Goal: Task Accomplishment & Management: Complete application form

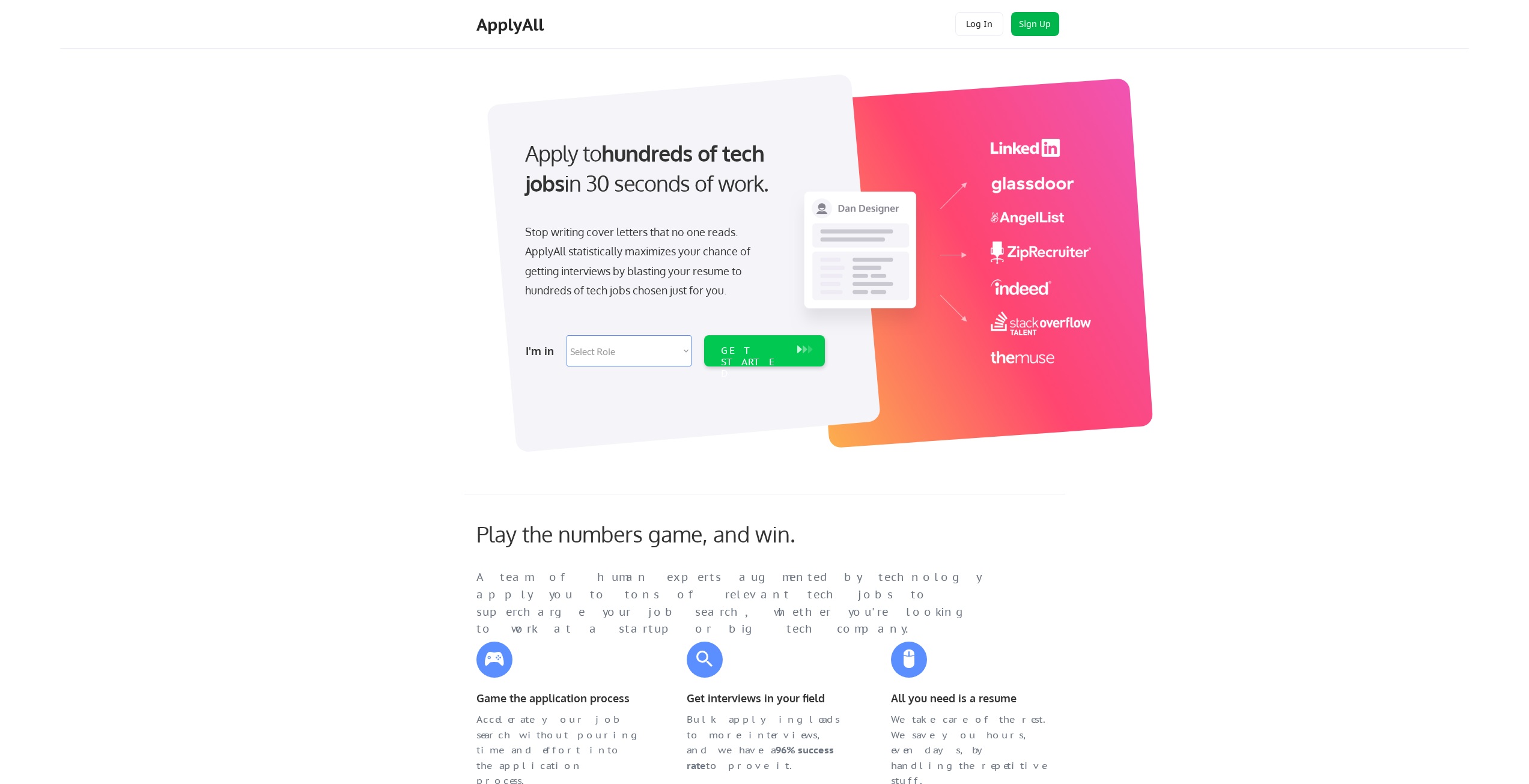
click at [1034, 20] on button "Sign Up" at bounding box center [1035, 24] width 48 height 24
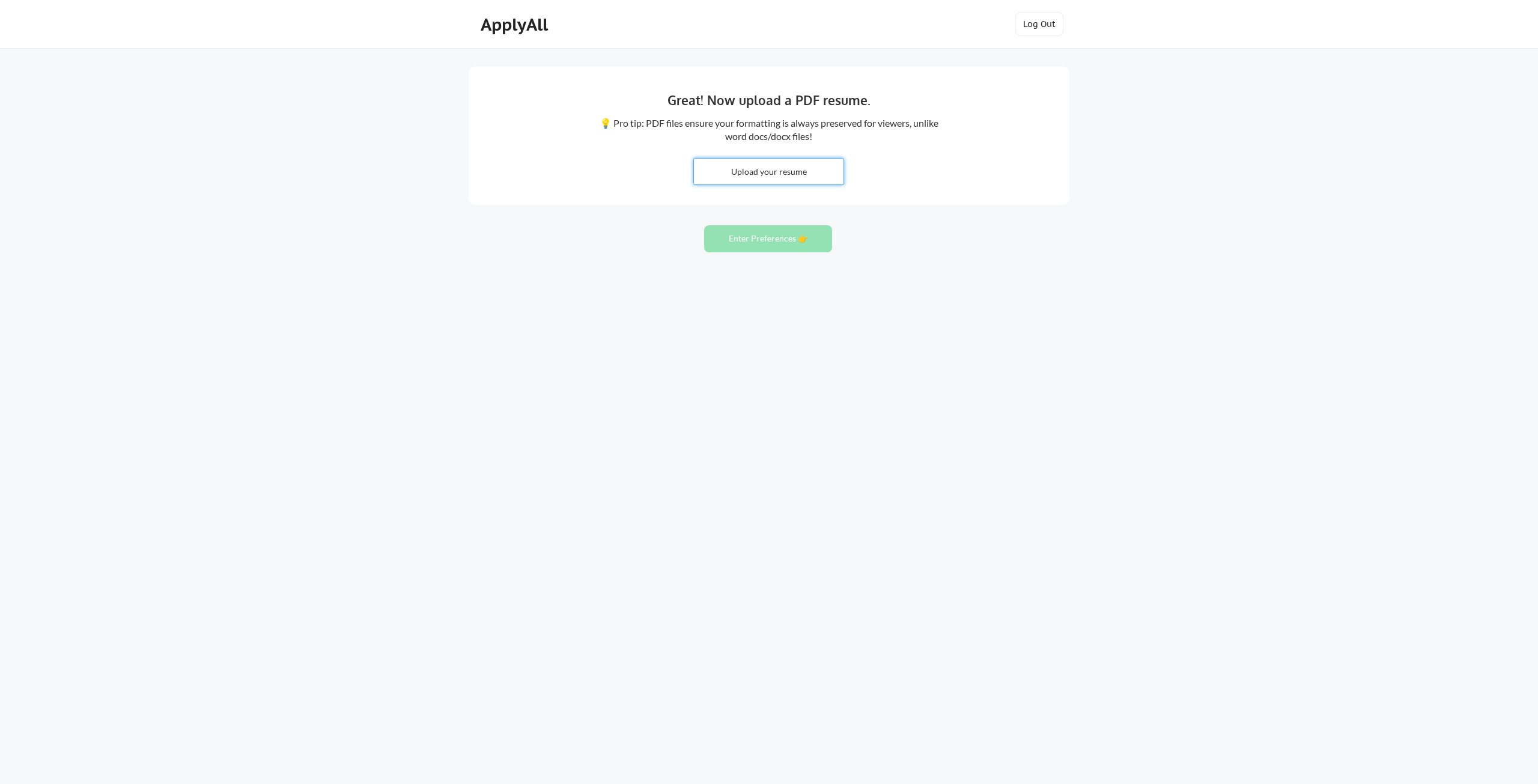
click at [780, 173] on input "file" at bounding box center [769, 171] width 149 height 26
type input "C:\fakepath\[PERSON_NAME].docx"
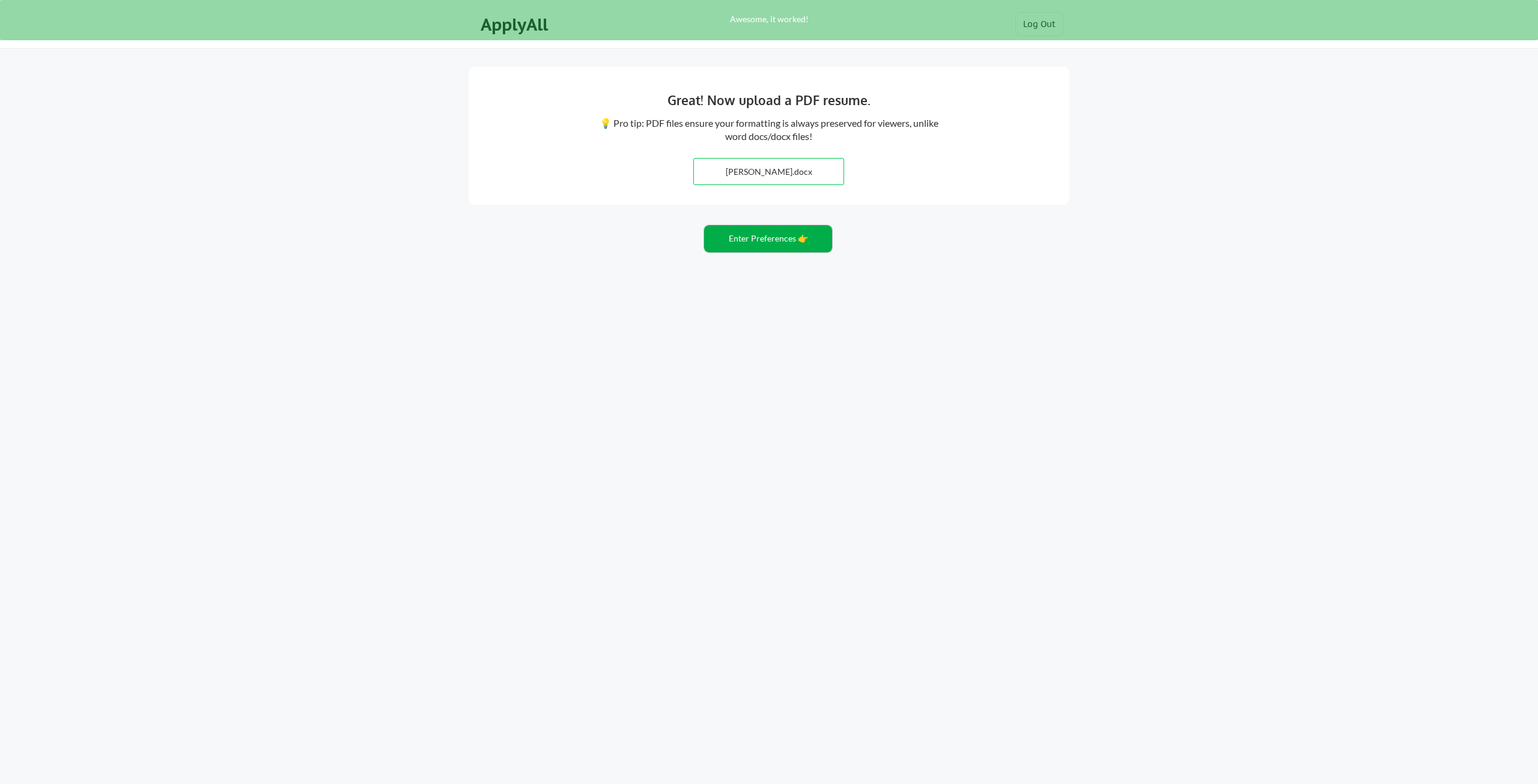
click at [762, 235] on button "Enter Preferences 👉" at bounding box center [768, 239] width 128 height 27
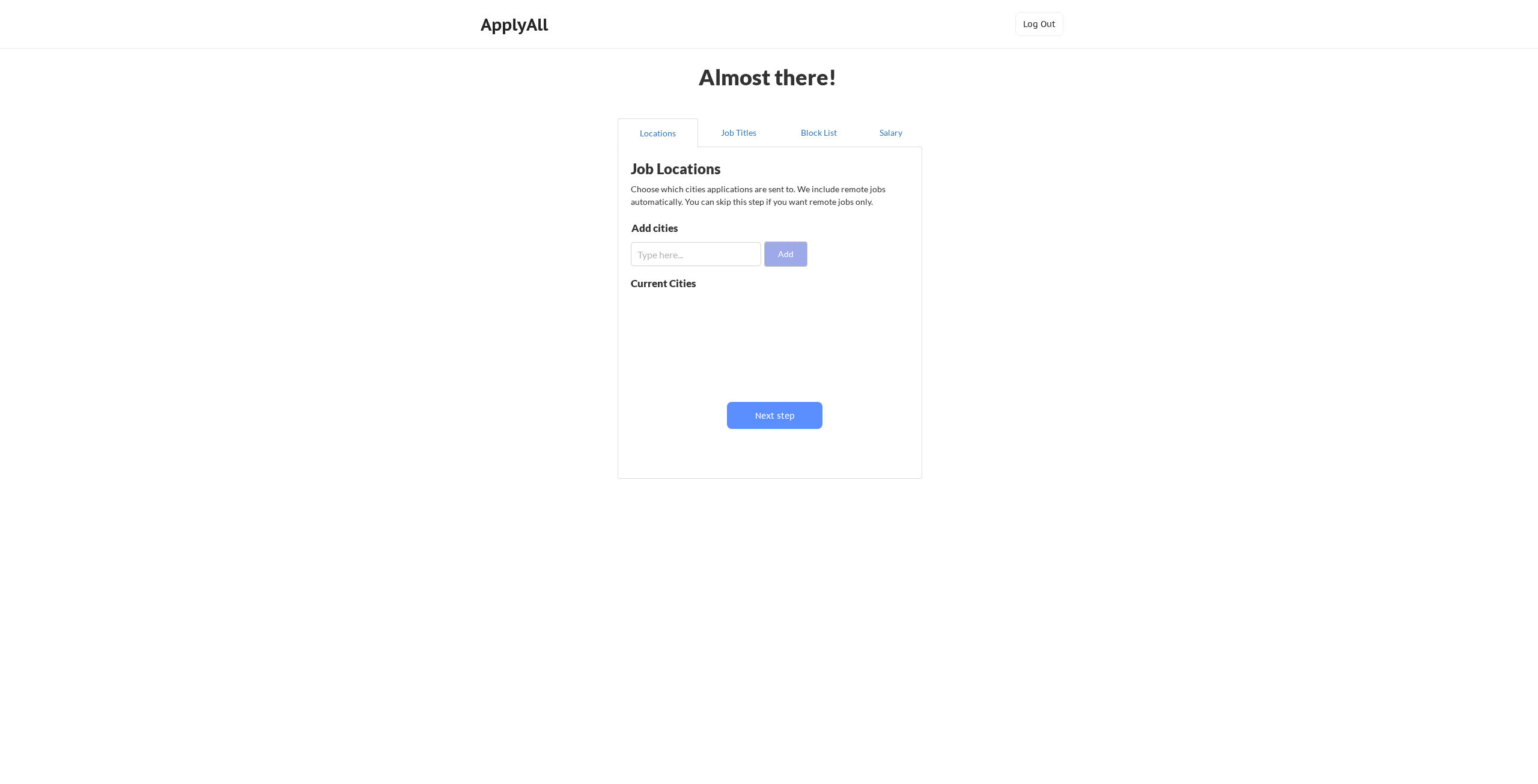
click at [779, 253] on button "Add" at bounding box center [786, 254] width 42 height 24
click at [684, 259] on input "input" at bounding box center [697, 254] width 131 height 24
type input "Kansas City"
click at [790, 253] on button "Add" at bounding box center [786, 254] width 42 height 24
click at [694, 254] on input "input" at bounding box center [697, 254] width 131 height 24
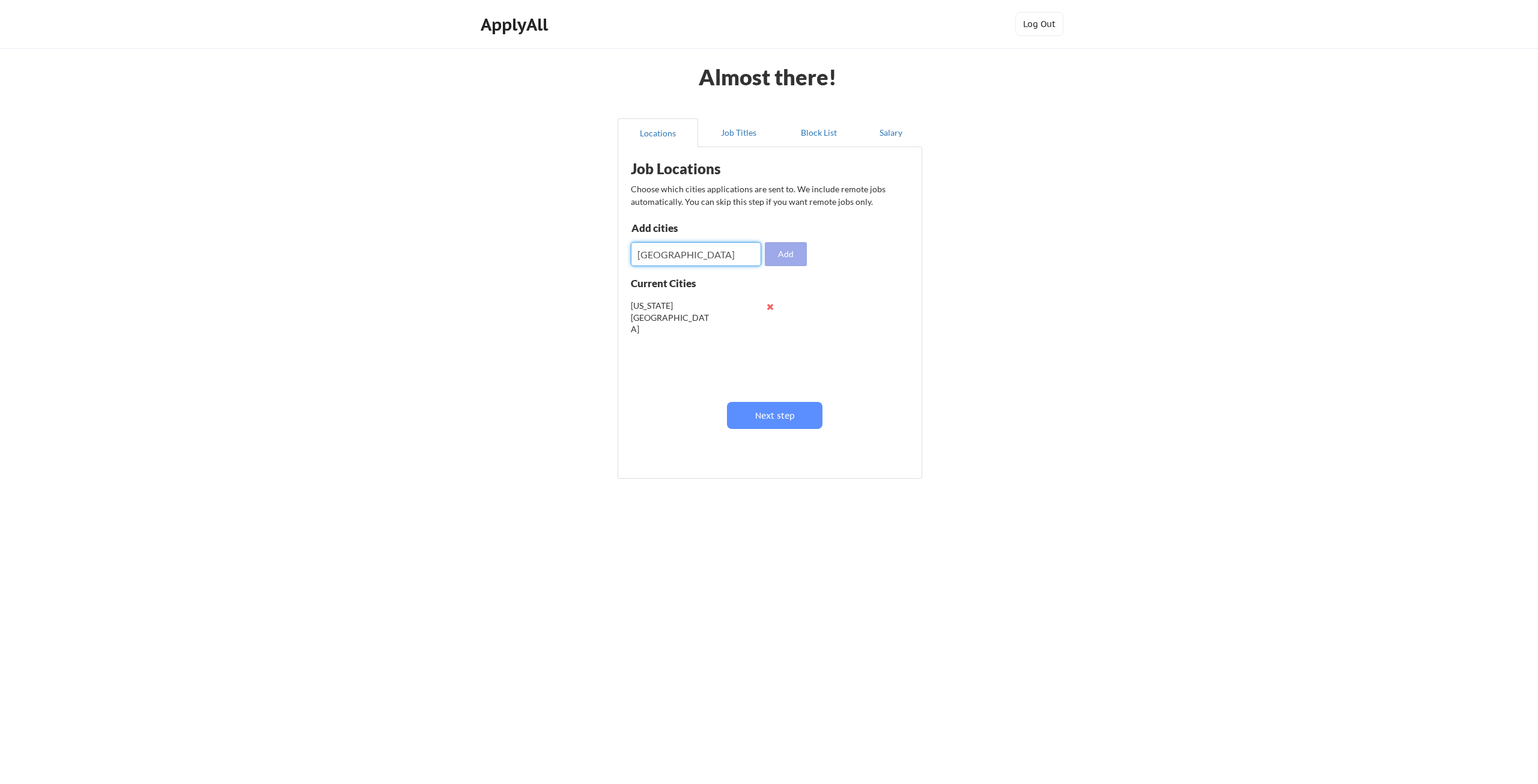
type input "Overland Park"
click at [776, 256] on button "Add" at bounding box center [786, 254] width 42 height 24
click at [664, 258] on input "input" at bounding box center [697, 254] width 131 height 24
type input "Olathe"
click at [695, 262] on input "input" at bounding box center [697, 254] width 131 height 24
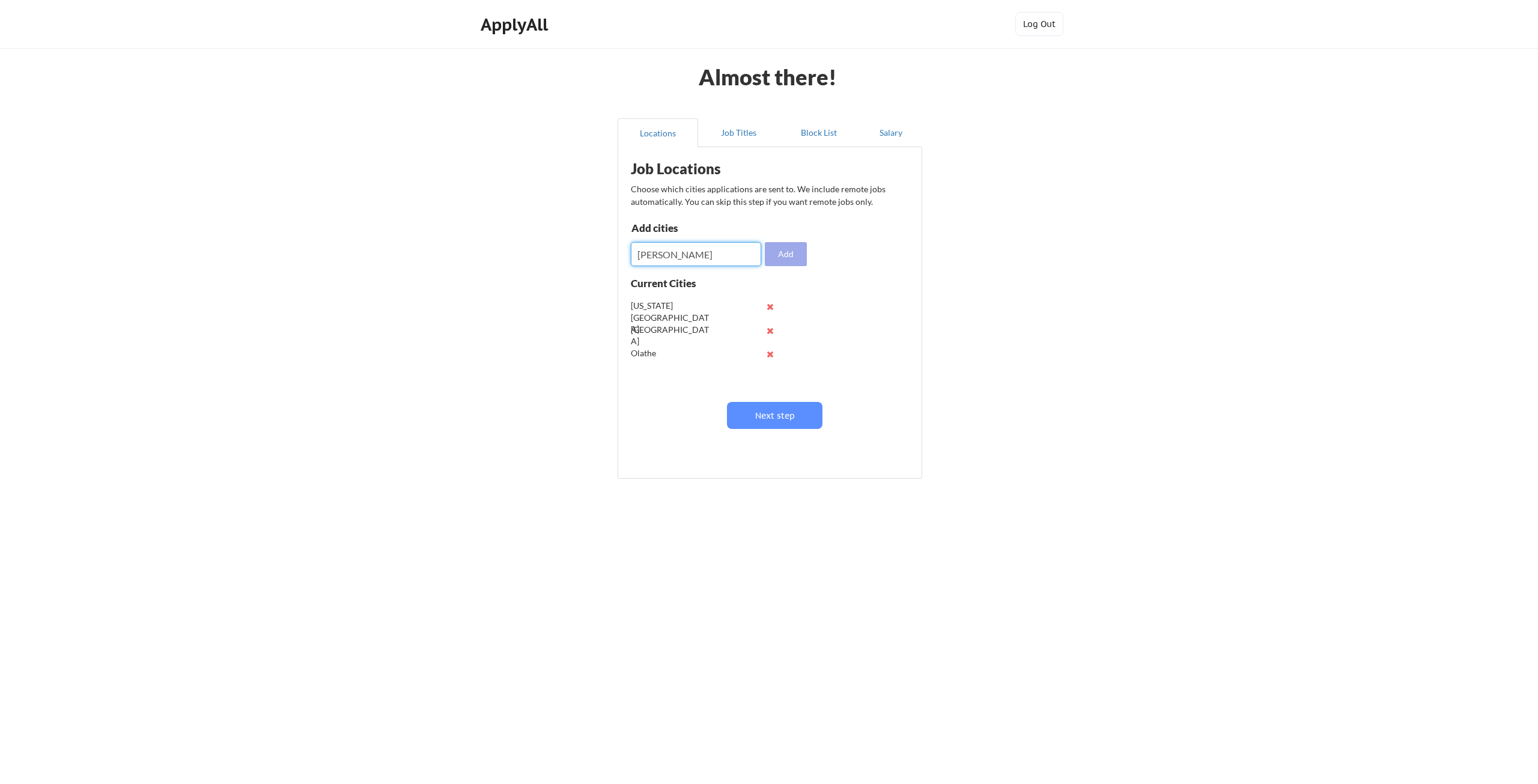
type input "Lawrence"
click at [802, 262] on button "Add" at bounding box center [786, 254] width 42 height 24
click at [693, 255] on input "input" at bounding box center [697, 254] width 131 height 24
type input "t"
type input "Topeka"
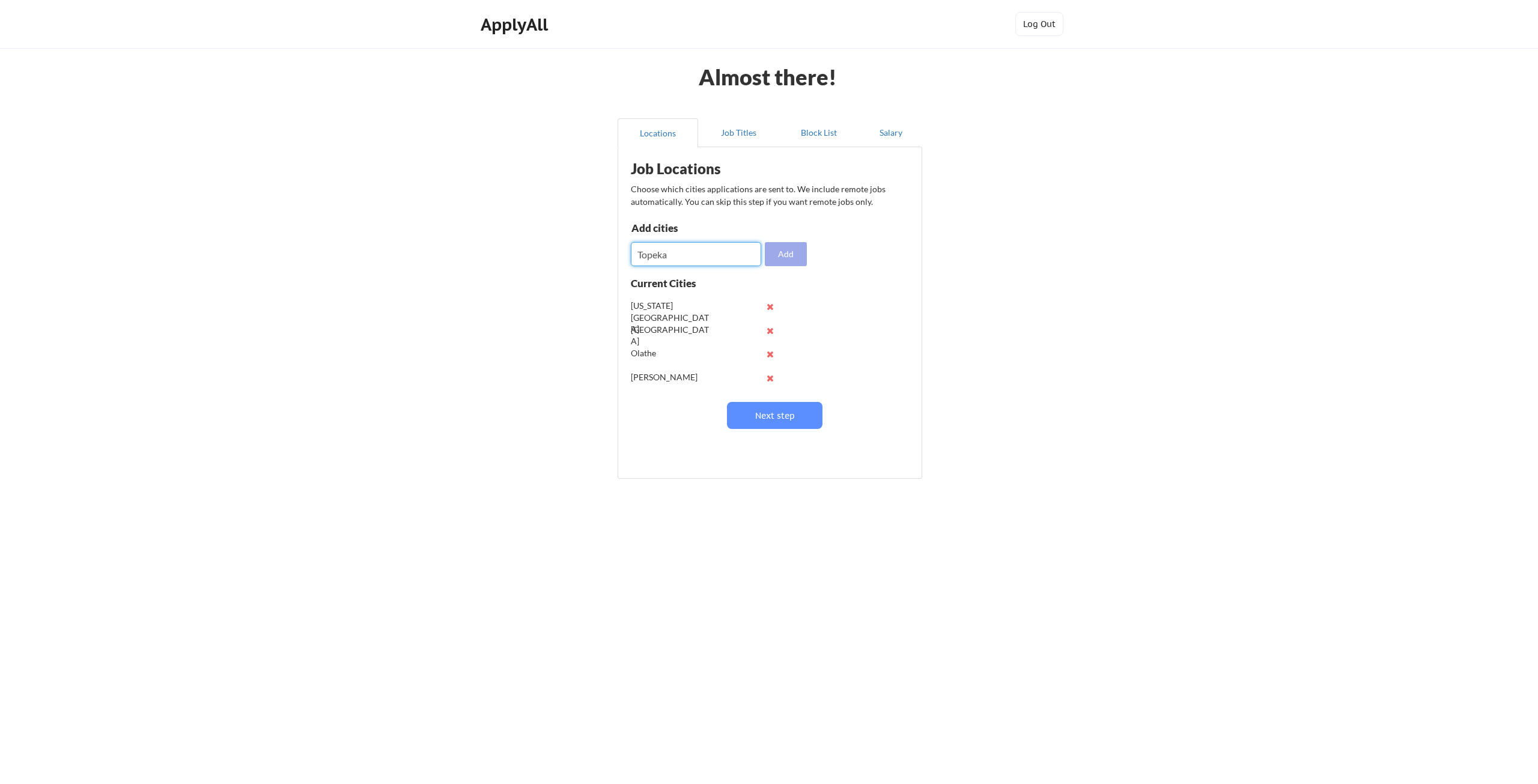
click at [782, 257] on button "Add" at bounding box center [786, 254] width 42 height 24
click at [785, 420] on button "Next step" at bounding box center [775, 416] width 95 height 27
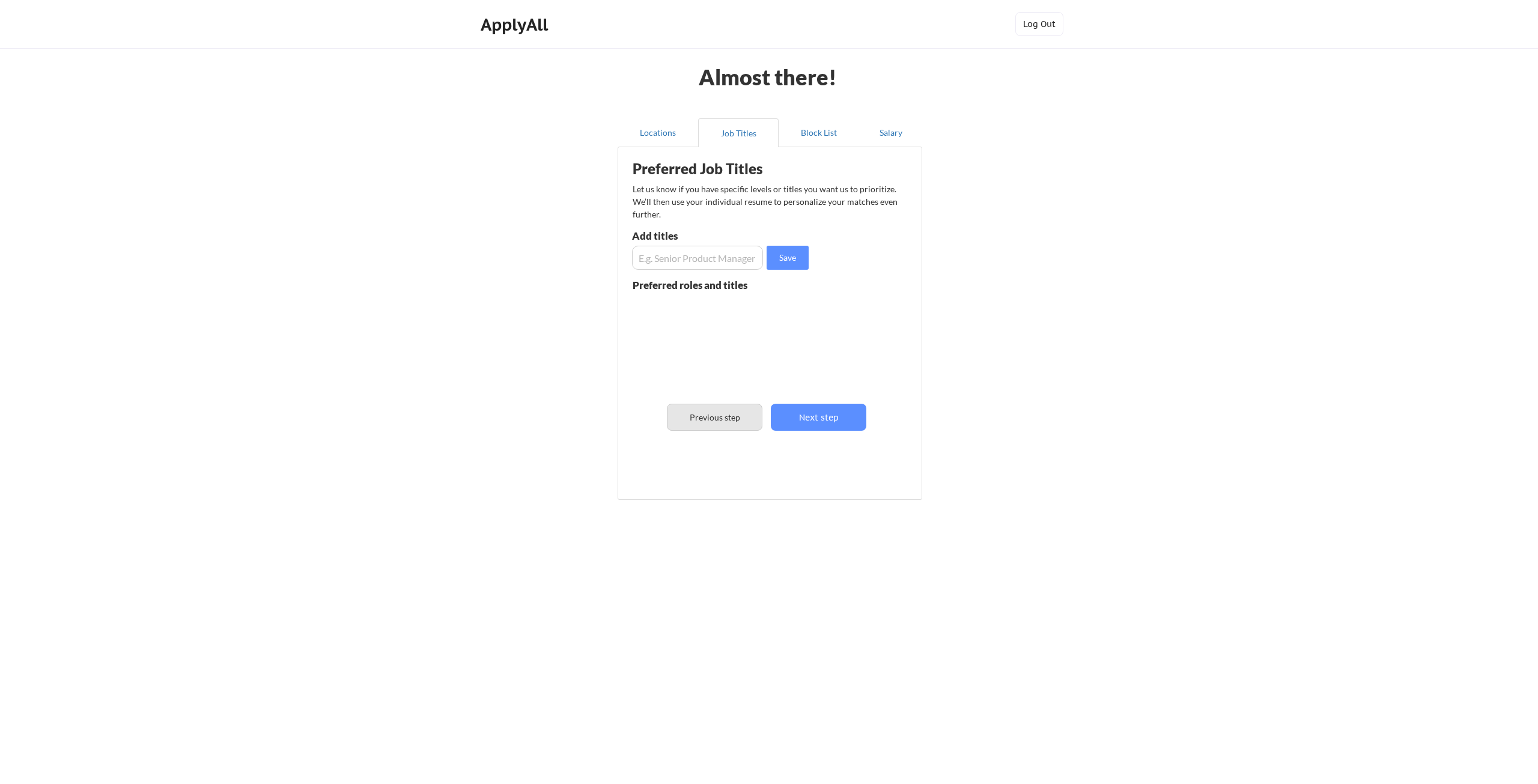
click at [709, 409] on button "Previous step" at bounding box center [715, 417] width 95 height 27
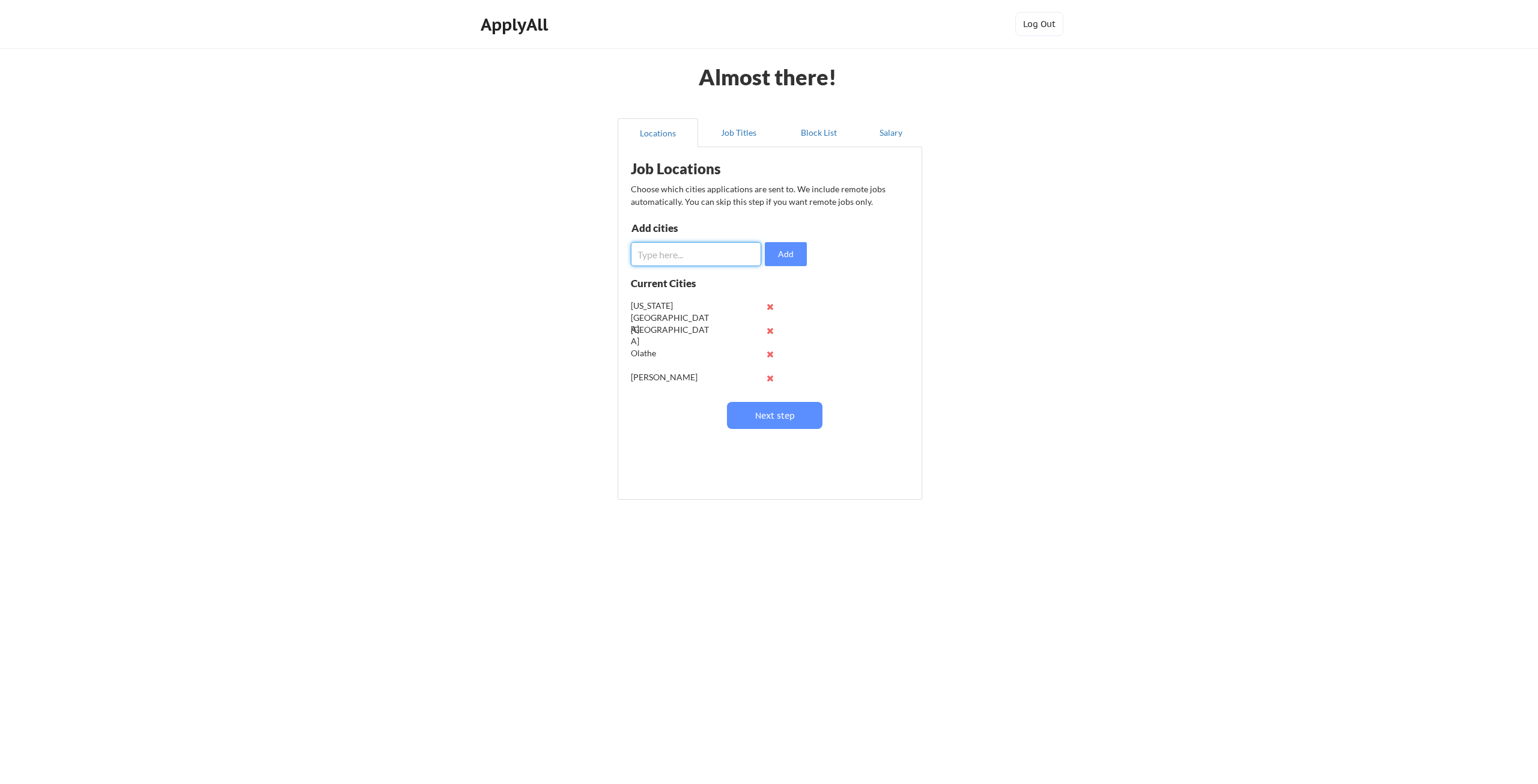
click at [672, 263] on input "input" at bounding box center [697, 254] width 131 height 24
type input "Lenexa"
click at [796, 251] on button "Add" at bounding box center [786, 254] width 42 height 24
click at [790, 416] on button "Next step" at bounding box center [775, 416] width 95 height 27
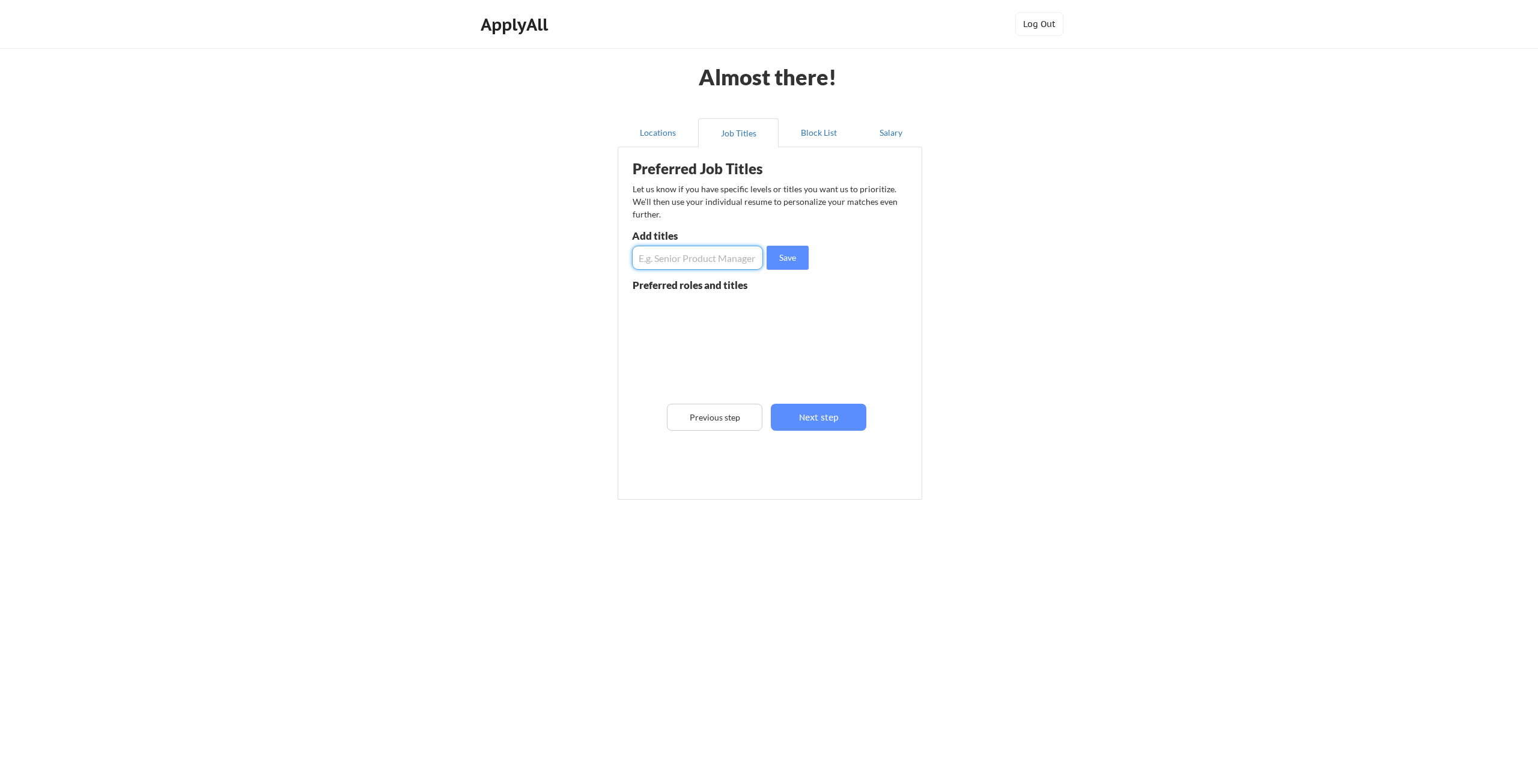
click at [682, 258] on input "input" at bounding box center [697, 257] width 131 height 24
type input "Manager"
click at [663, 256] on input "input" at bounding box center [697, 257] width 131 height 24
type input "Supervisor"
click at [786, 257] on button "Save" at bounding box center [788, 257] width 42 height 24
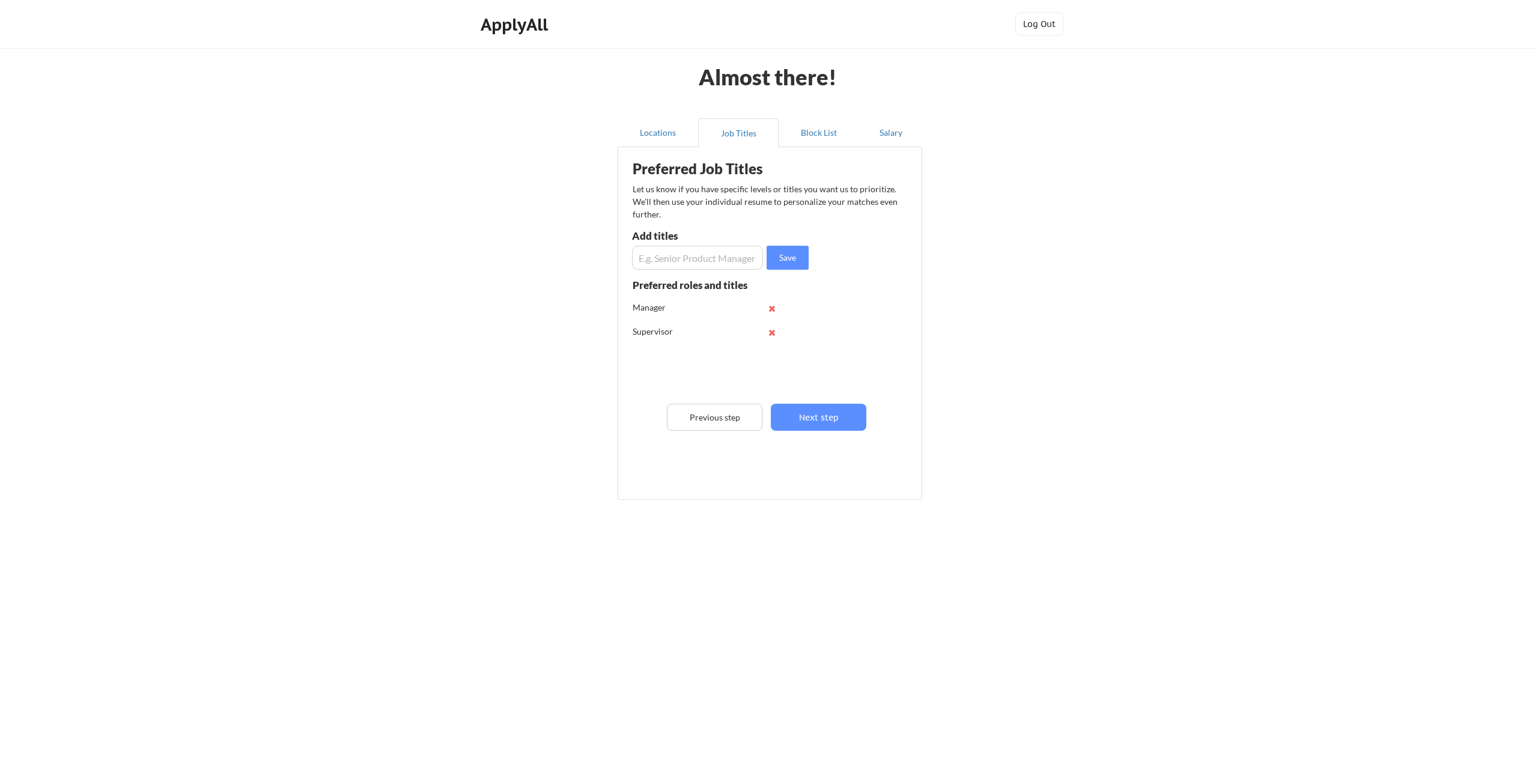
click at [664, 258] on input "input" at bounding box center [697, 257] width 131 height 24
type input "B"
type input "Junior Business Analyst"
click at [823, 419] on button "Next step" at bounding box center [818, 417] width 95 height 27
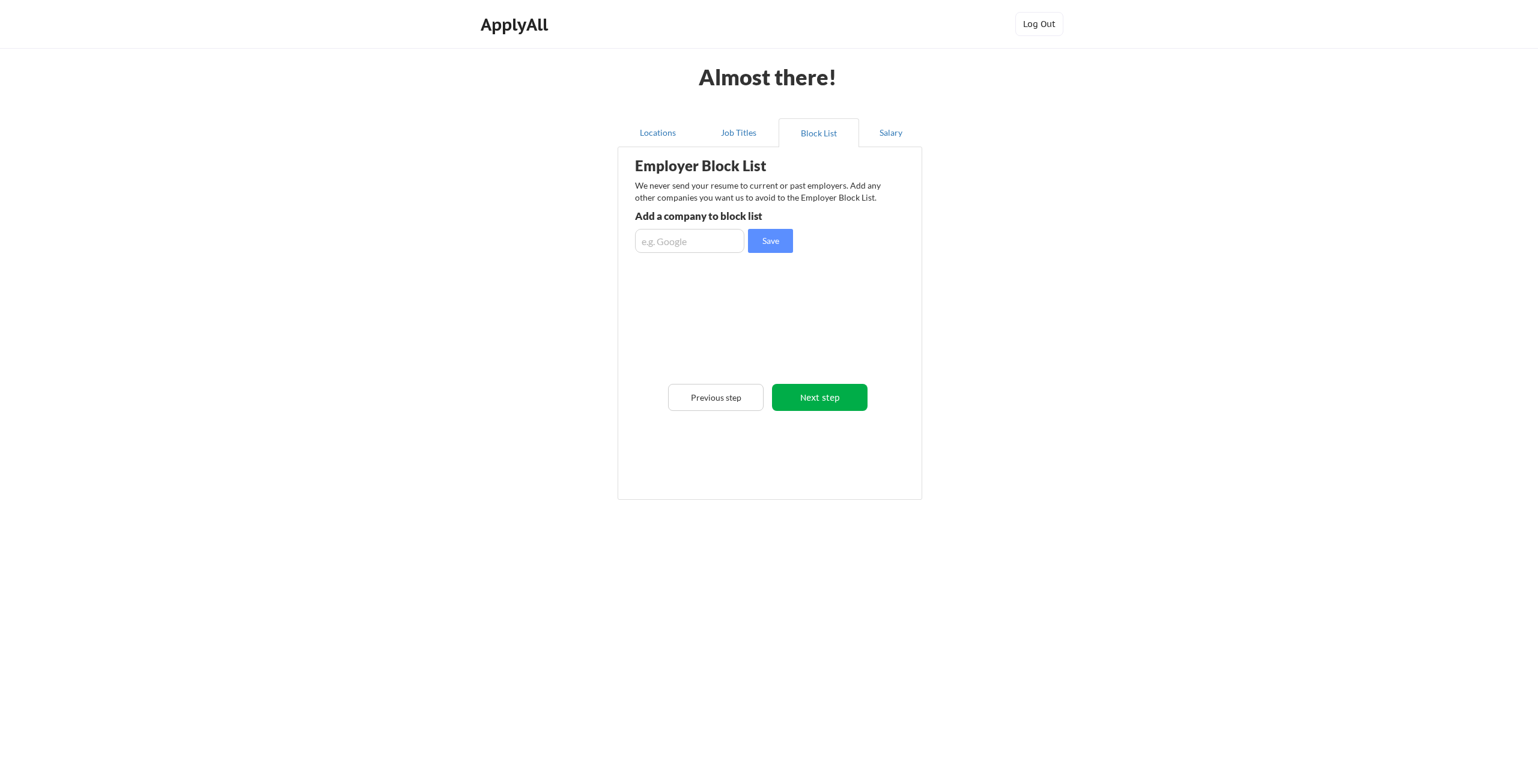
click at [839, 393] on button "Next step" at bounding box center [820, 398] width 95 height 27
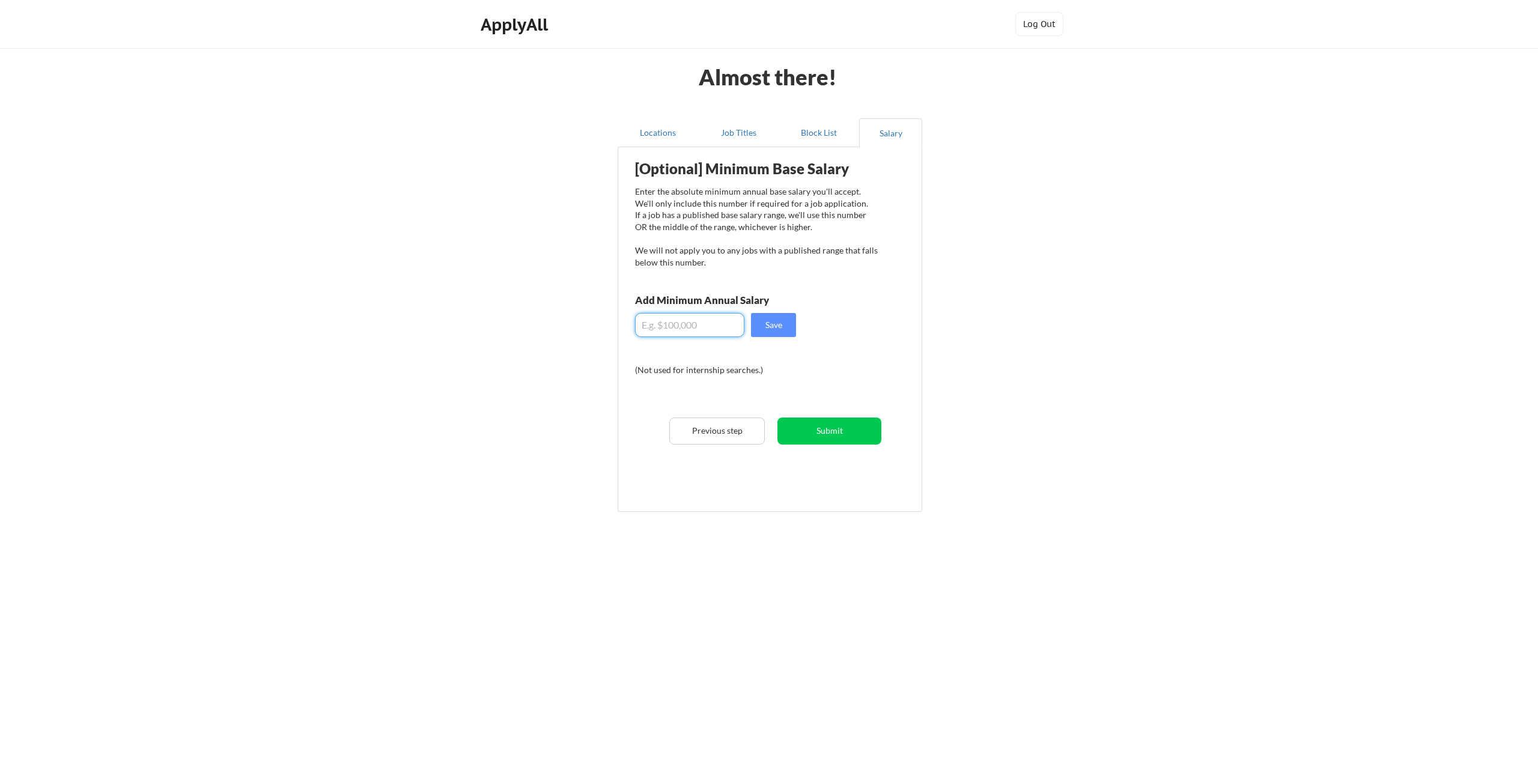
click at [670, 328] on input "input" at bounding box center [690, 325] width 110 height 24
type input "$70,000"
click at [763, 330] on button "Save" at bounding box center [774, 325] width 45 height 24
click at [851, 432] on button "Submit" at bounding box center [829, 431] width 104 height 27
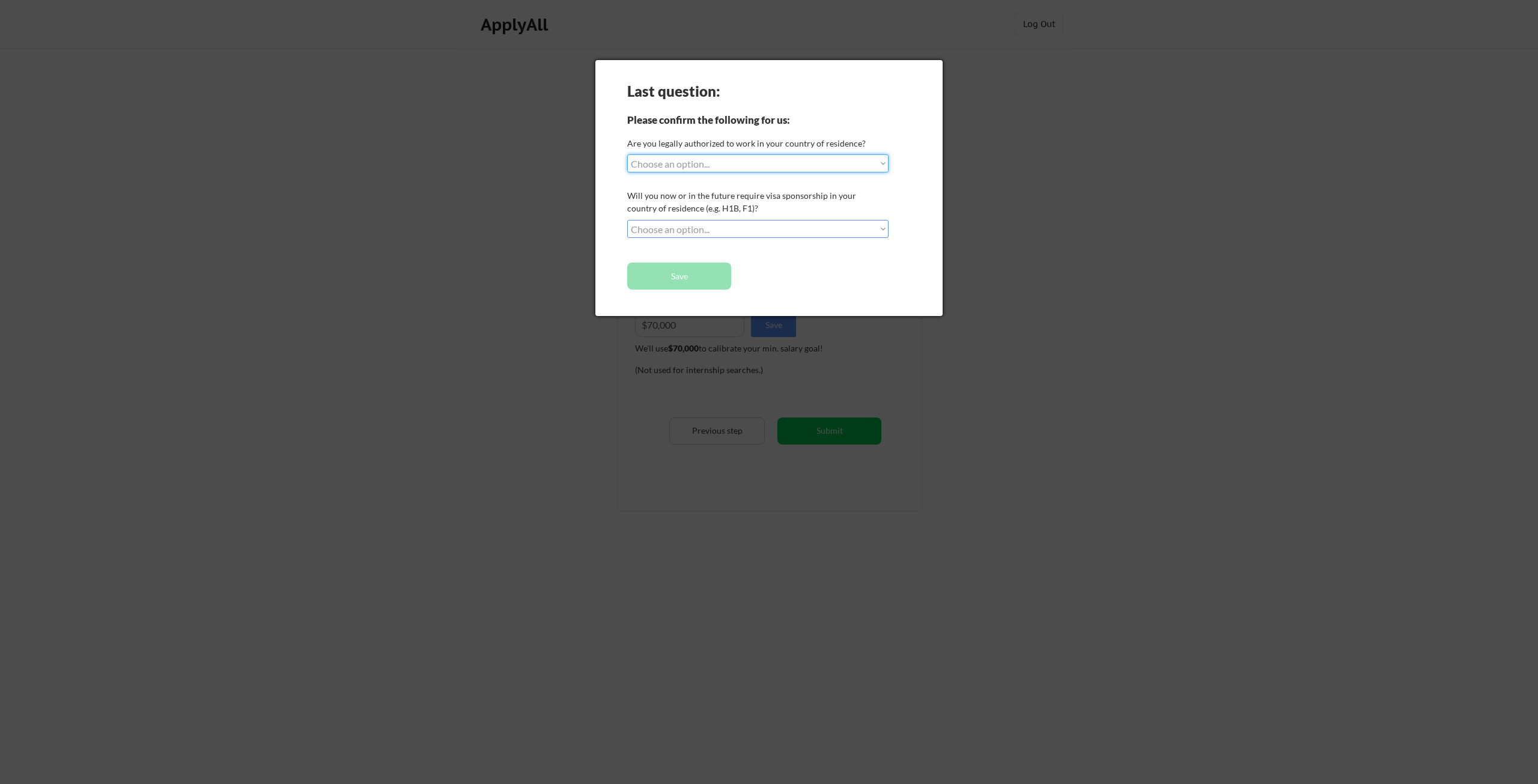
click at [806, 161] on select "Choose an option... Yes, I am a US Citizen Yes, I am a Canadian Citizen Yes, I …" at bounding box center [758, 164] width 261 height 18
select select ""yes__i_am_a_us_citizen""
click at [628, 155] on select "Choose an option... Yes, I am a US Citizen Yes, I am a Canadian Citizen Yes, I …" at bounding box center [758, 164] width 261 height 18
click at [718, 228] on select "Choose an option... No, I will not need sponsorship Yes, I will need sponsorship" at bounding box center [758, 229] width 261 height 18
select select ""no__i_will_not_need_sponsorship""
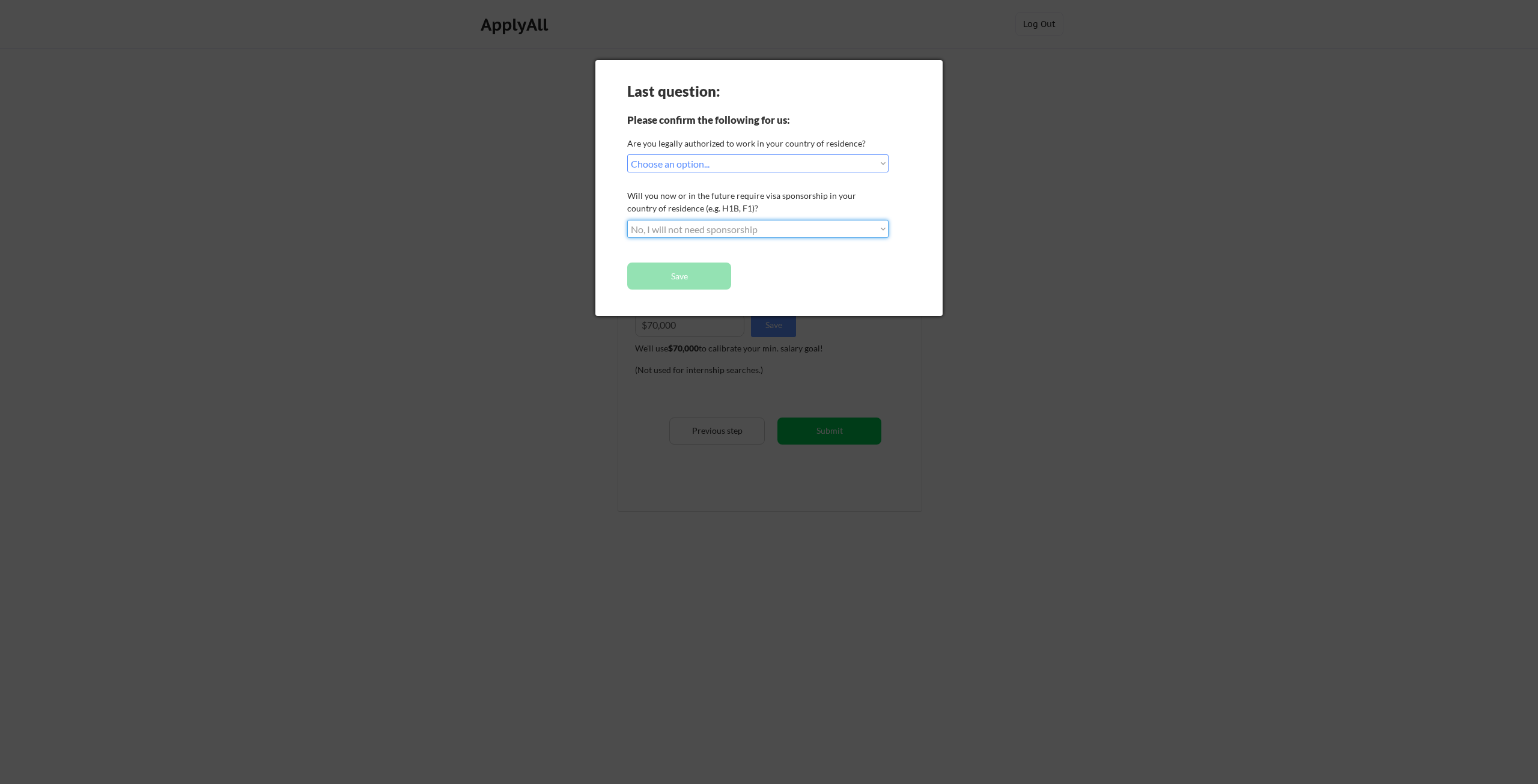
click at [628, 220] on select "Choose an option... No, I will not need sponsorship Yes, I will need sponsorship" at bounding box center [758, 229] width 261 height 18
click at [673, 278] on button "Save" at bounding box center [679, 276] width 104 height 27
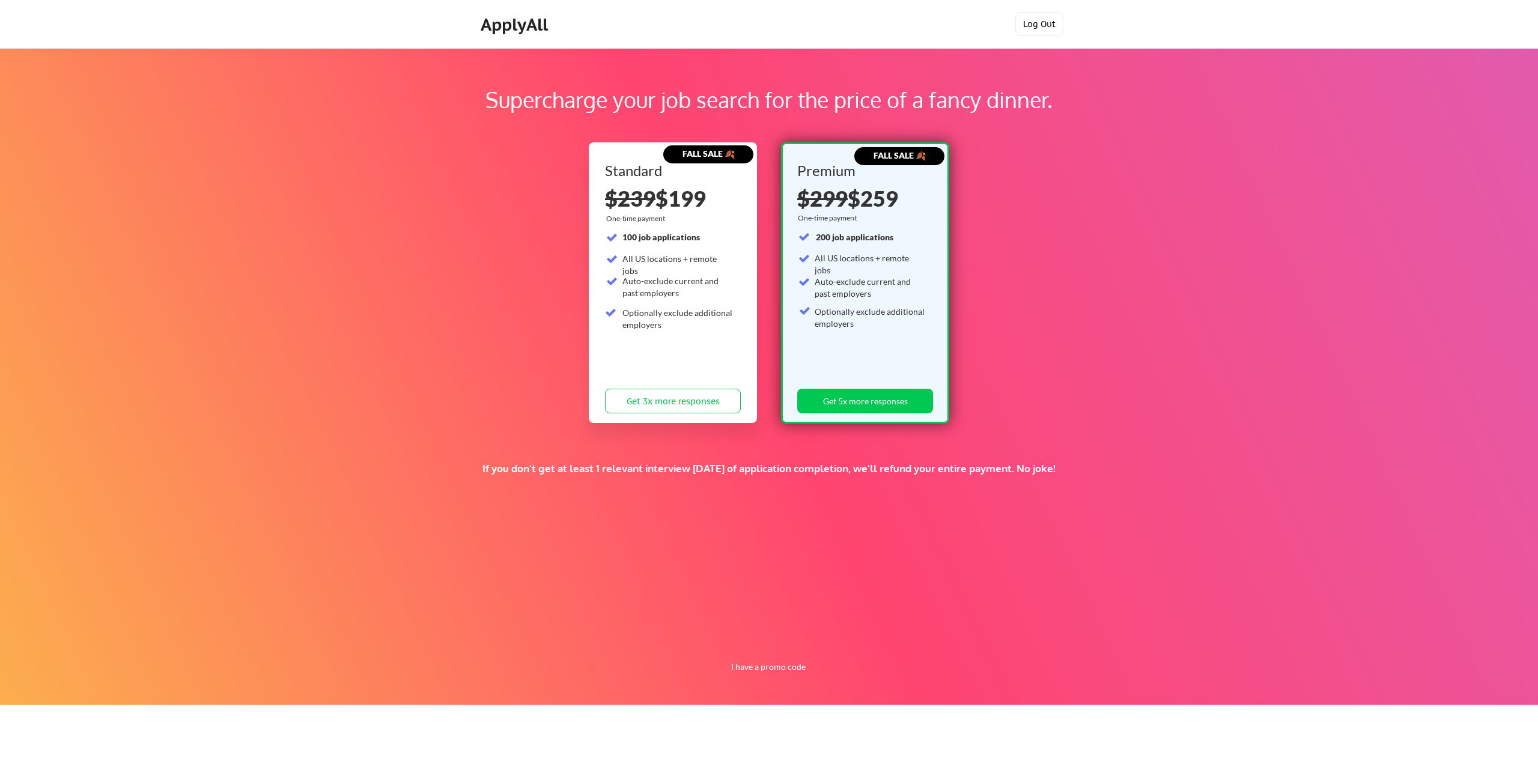
click at [1037, 22] on button "Log Out" at bounding box center [1040, 24] width 48 height 24
